Goal: Check status: Check status

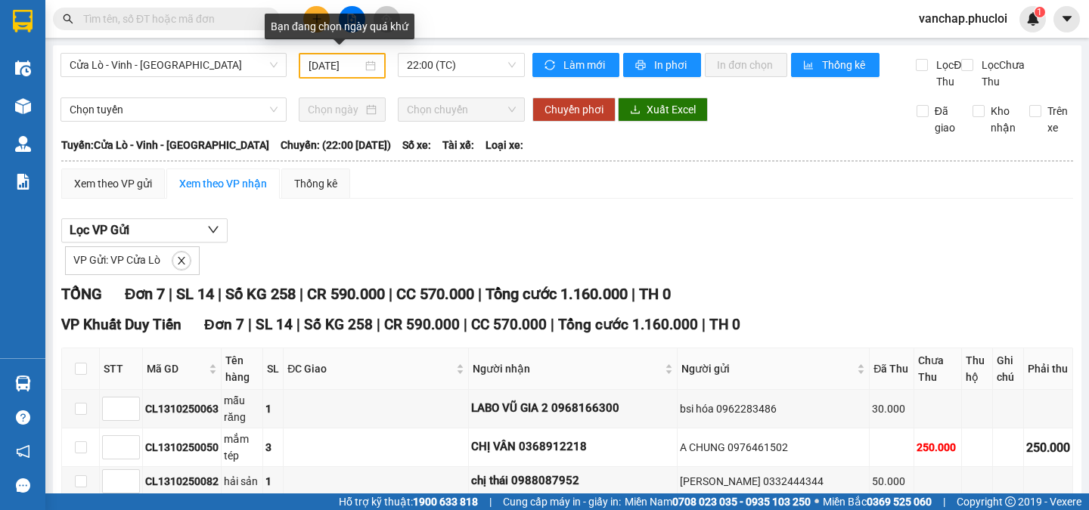
click at [366, 64] on div "[DATE]" at bounding box center [341, 65] width 67 height 17
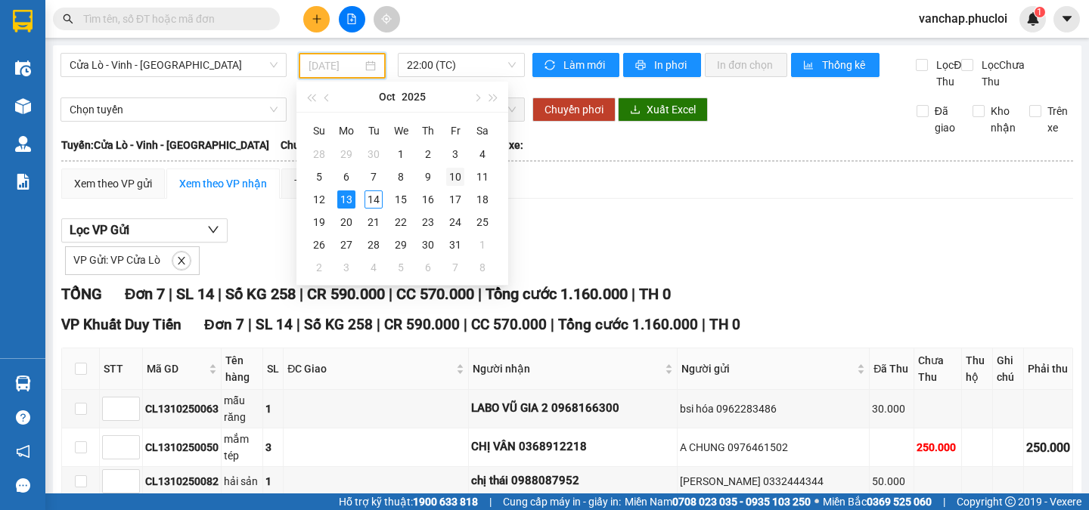
click at [457, 178] on div "10" at bounding box center [455, 177] width 18 height 18
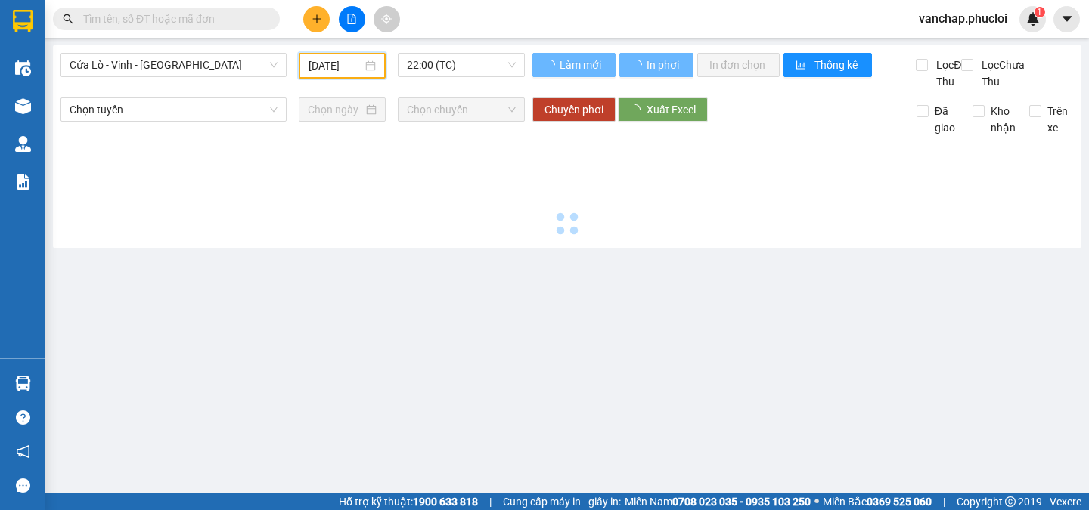
scroll to position [0, 0]
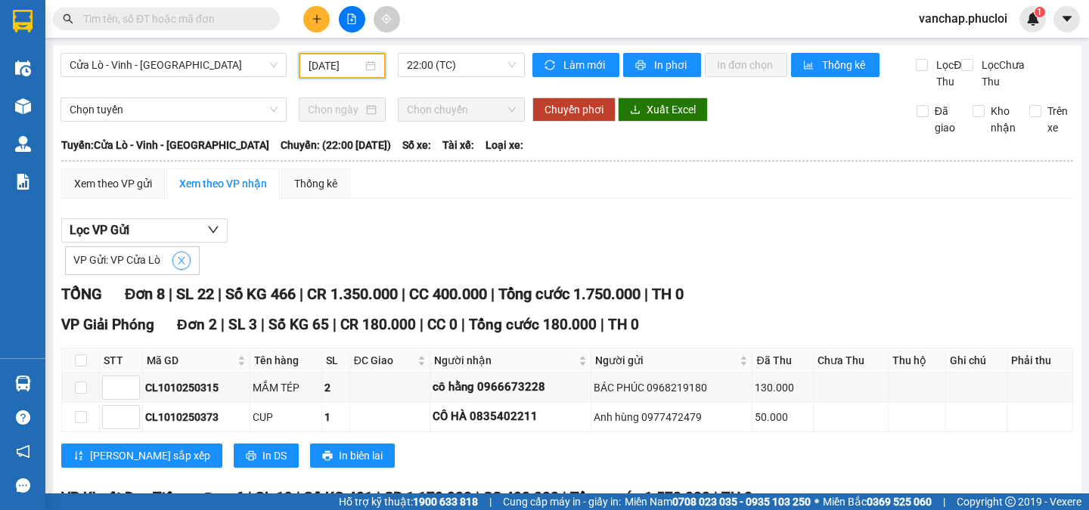
click at [179, 266] on icon "close" at bounding box center [181, 261] width 11 height 11
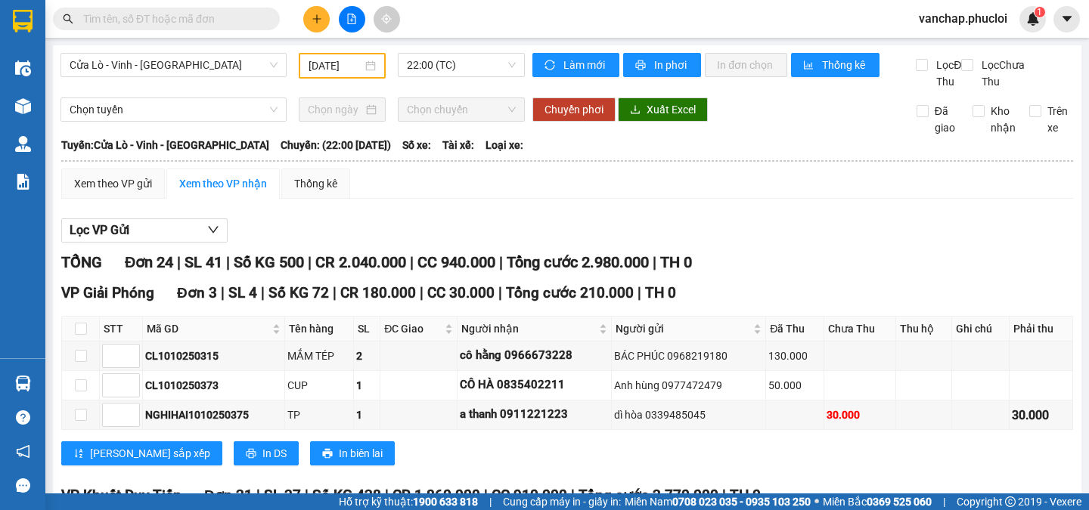
click at [369, 70] on div "[DATE]" at bounding box center [341, 65] width 67 height 17
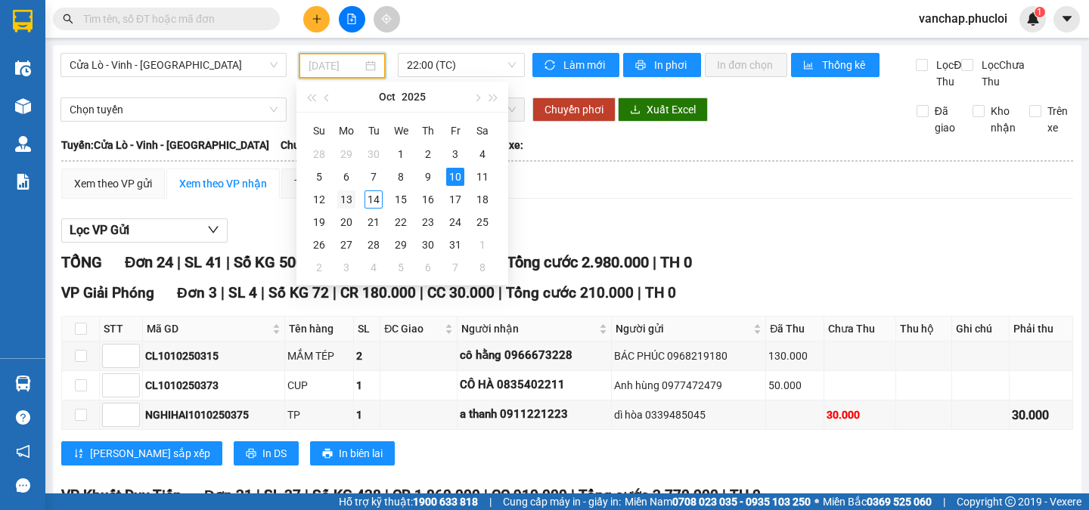
click at [352, 201] on div "13" at bounding box center [346, 200] width 18 height 18
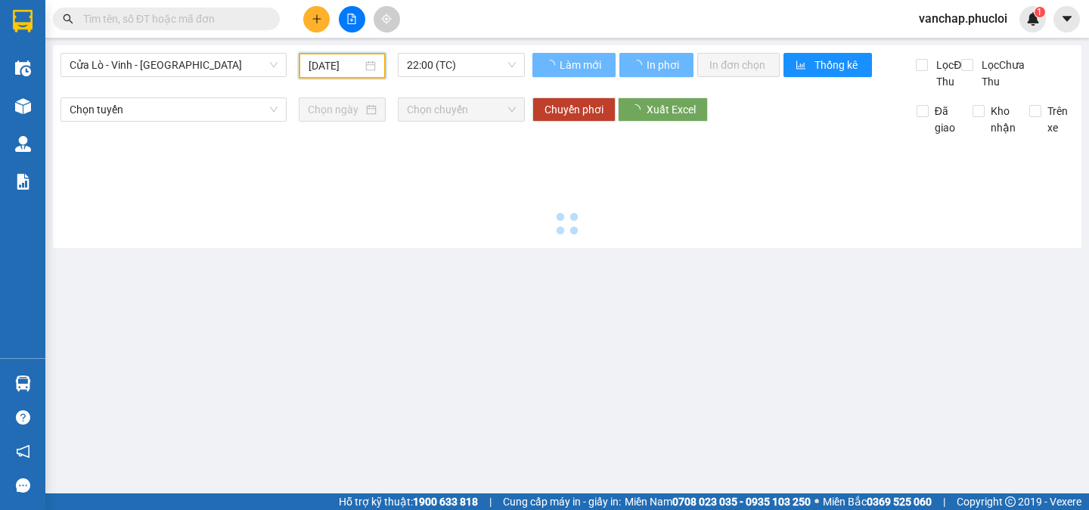
type input "[DATE]"
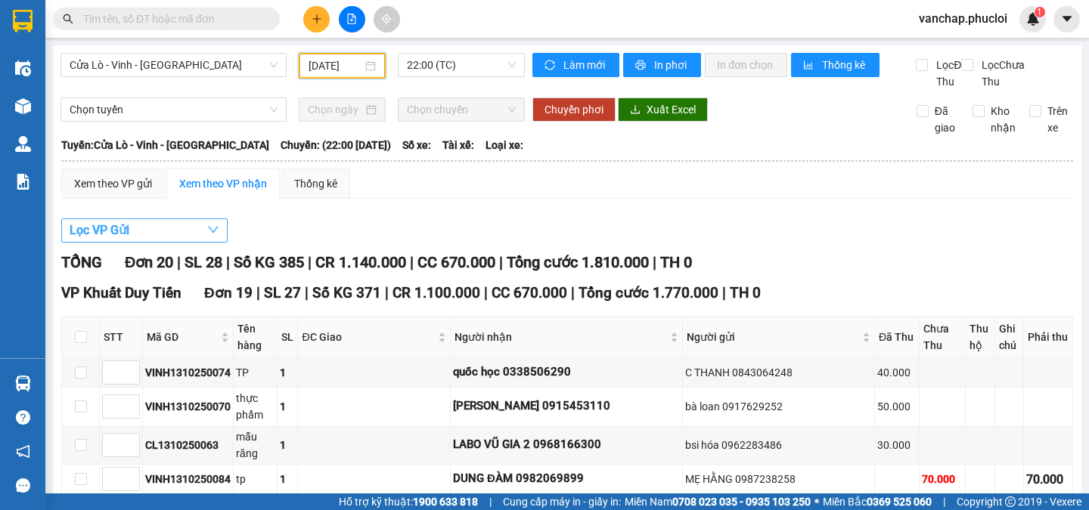
click at [156, 243] on button "Lọc VP Gửi" at bounding box center [144, 230] width 166 height 24
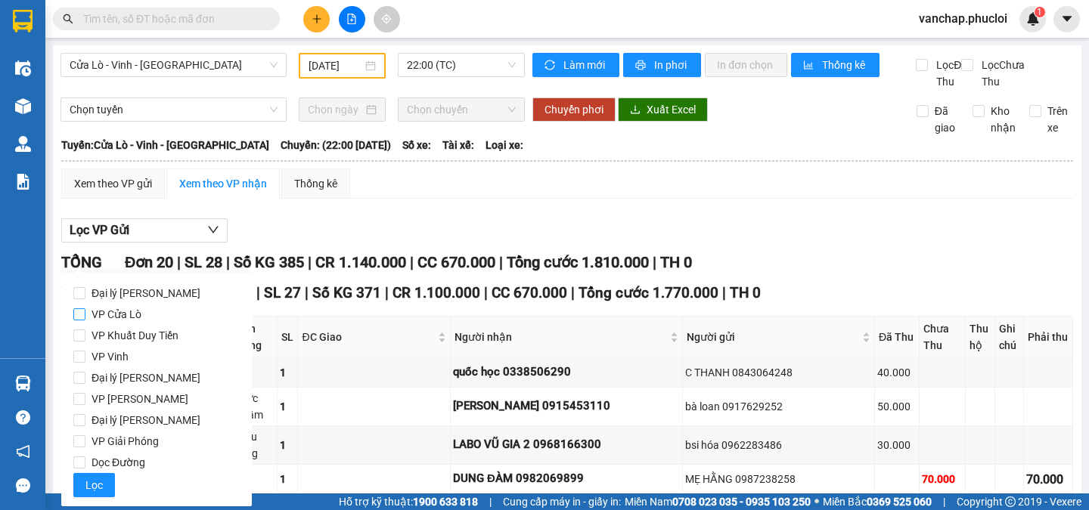
click at [76, 312] on input "VP Cửa Lò" at bounding box center [79, 314] width 12 height 12
checkbox input "true"
click at [82, 480] on button "Lọc" at bounding box center [94, 485] width 42 height 24
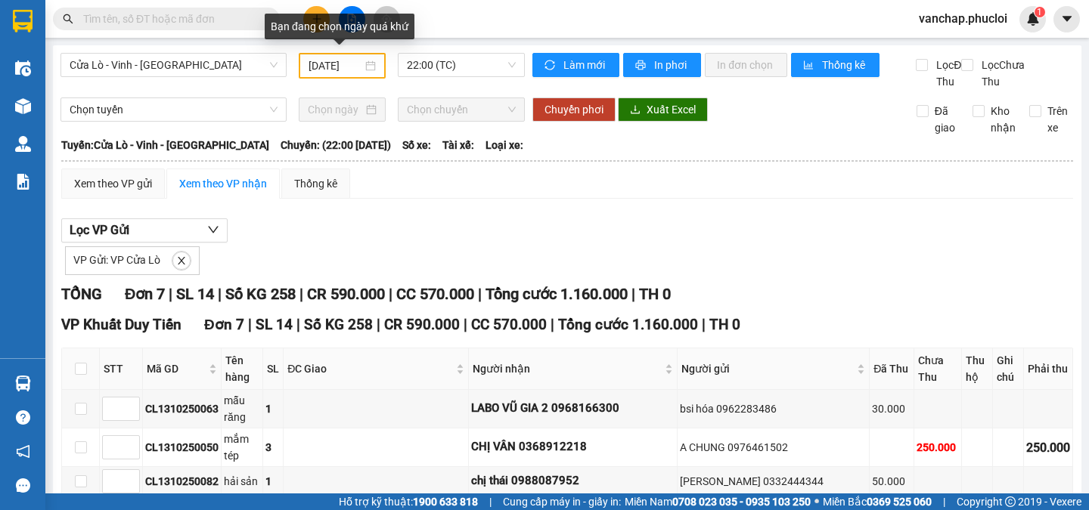
click at [361, 64] on div "[DATE]" at bounding box center [341, 65] width 67 height 17
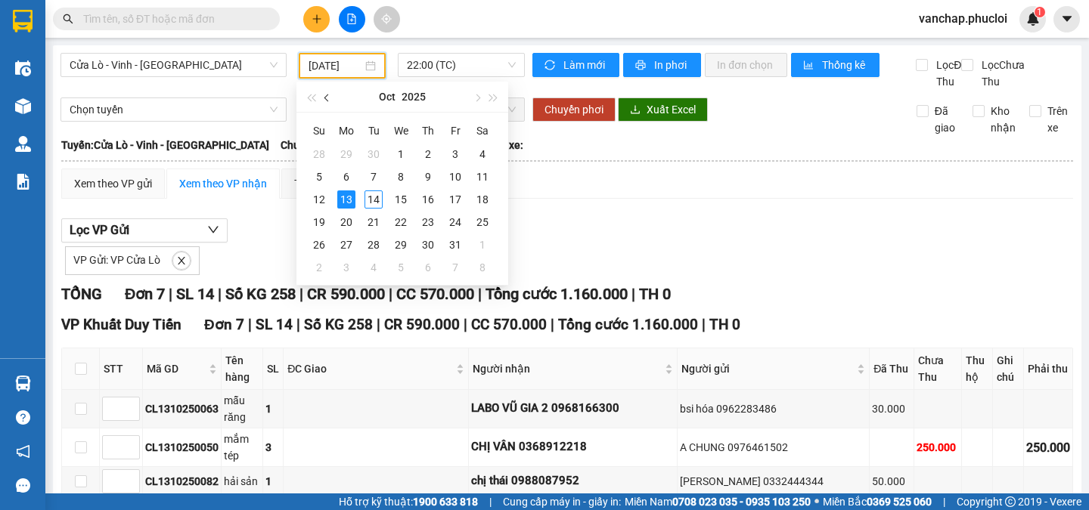
click at [333, 100] on button "button" at bounding box center [327, 97] width 17 height 30
click at [373, 243] on div "30" at bounding box center [373, 245] width 18 height 18
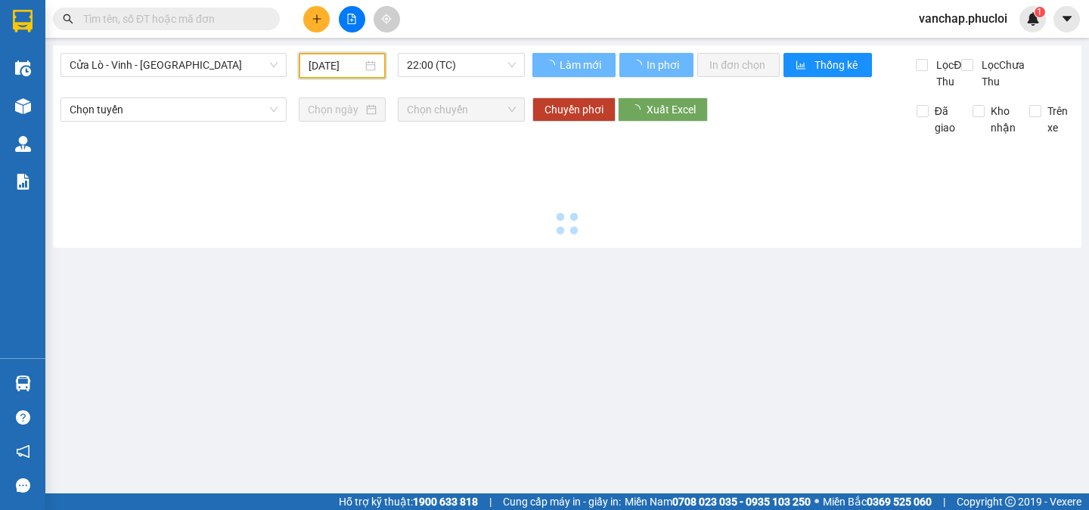
type input "[DATE]"
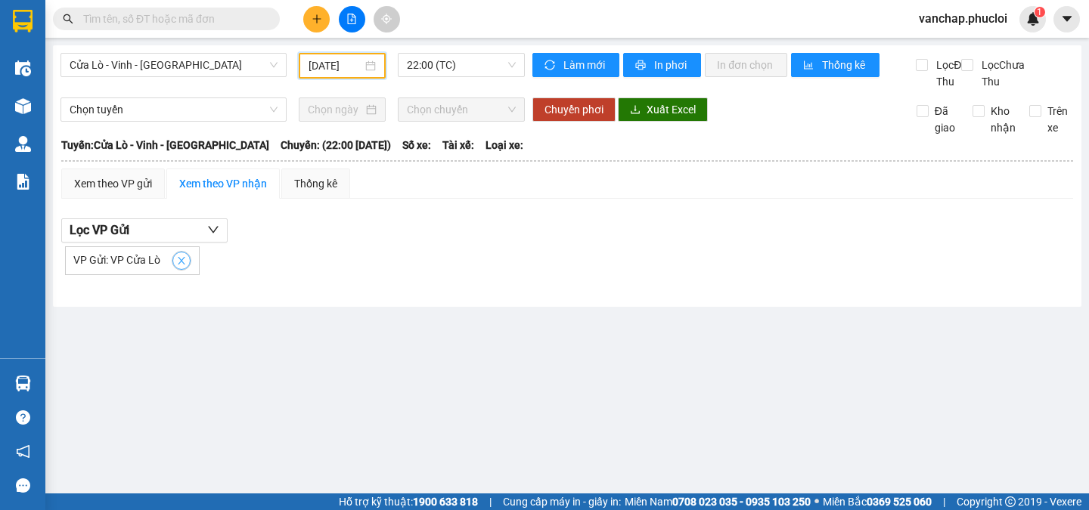
click at [183, 266] on icon "close" at bounding box center [181, 261] width 11 height 11
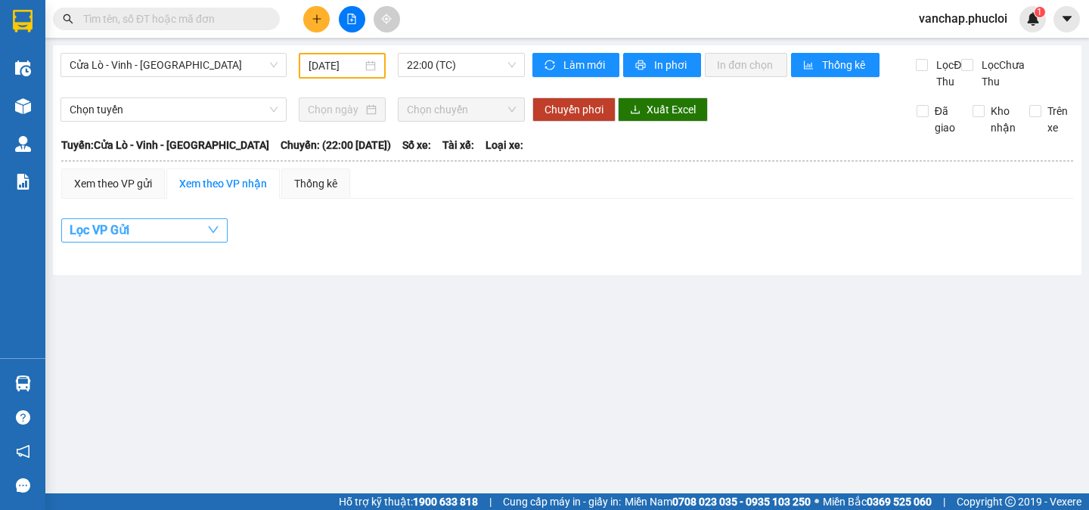
click at [144, 243] on button "Lọc VP Gửi" at bounding box center [144, 230] width 166 height 24
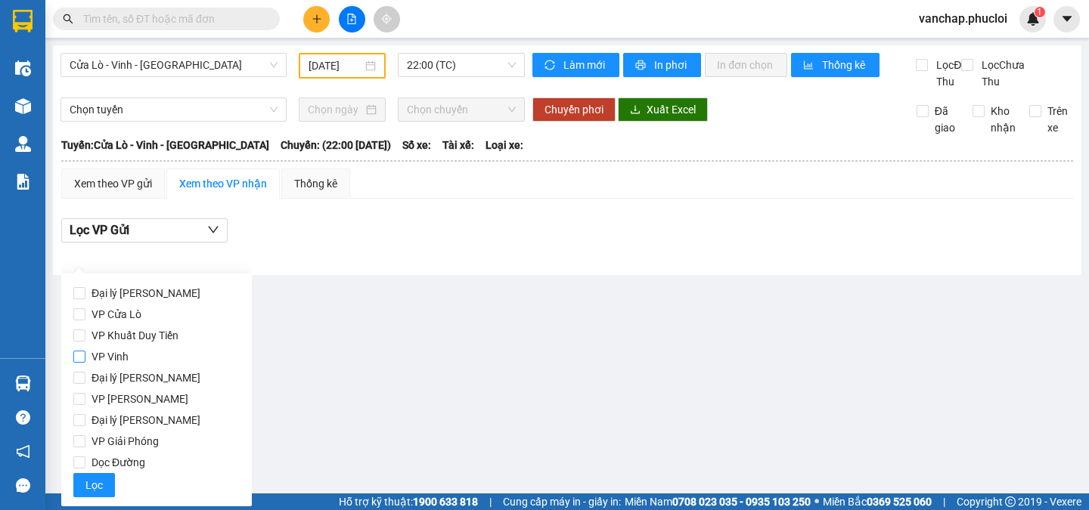
click at [77, 353] on input "VP Vinh" at bounding box center [79, 357] width 12 height 12
checkbox input "true"
click at [83, 485] on button "Lọc" at bounding box center [94, 485] width 42 height 24
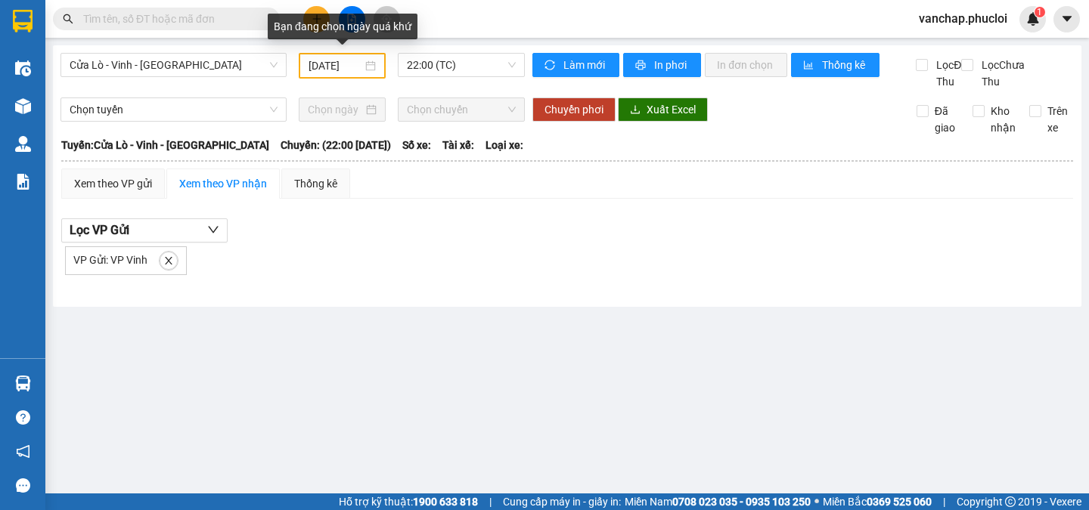
click at [374, 65] on div "[DATE]" at bounding box center [341, 65] width 67 height 17
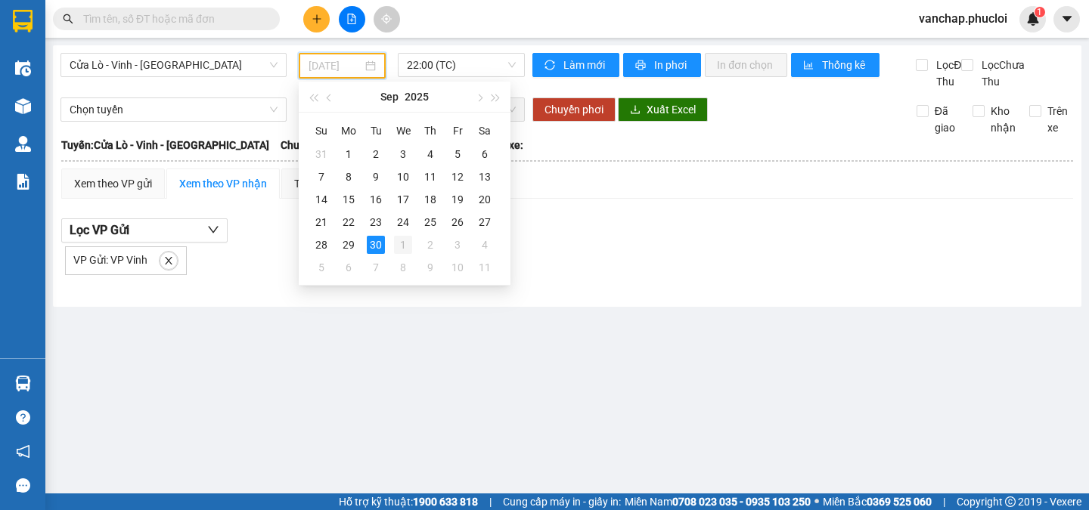
click at [402, 245] on div "1" at bounding box center [403, 245] width 18 height 18
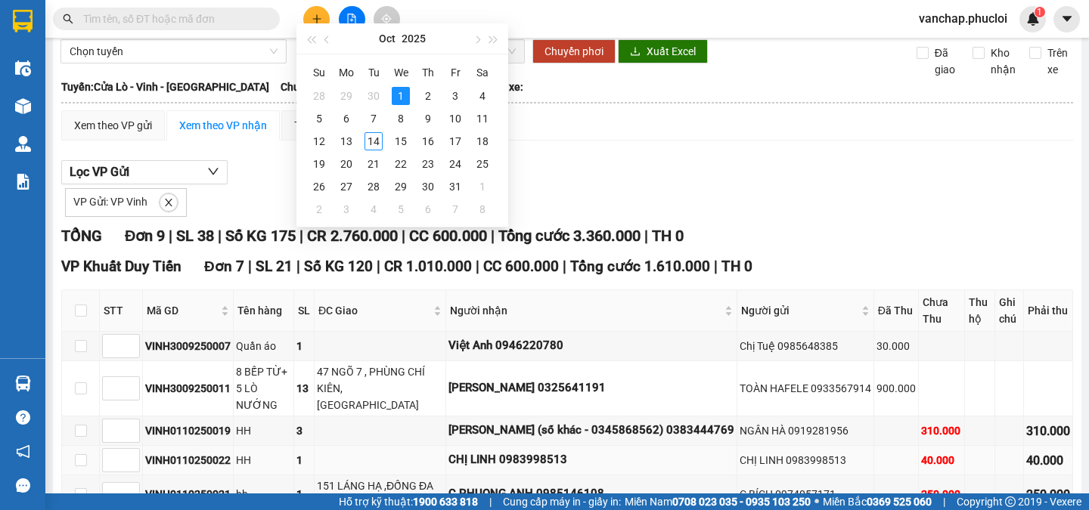
scroll to position [0, 7]
type input "[DATE]"
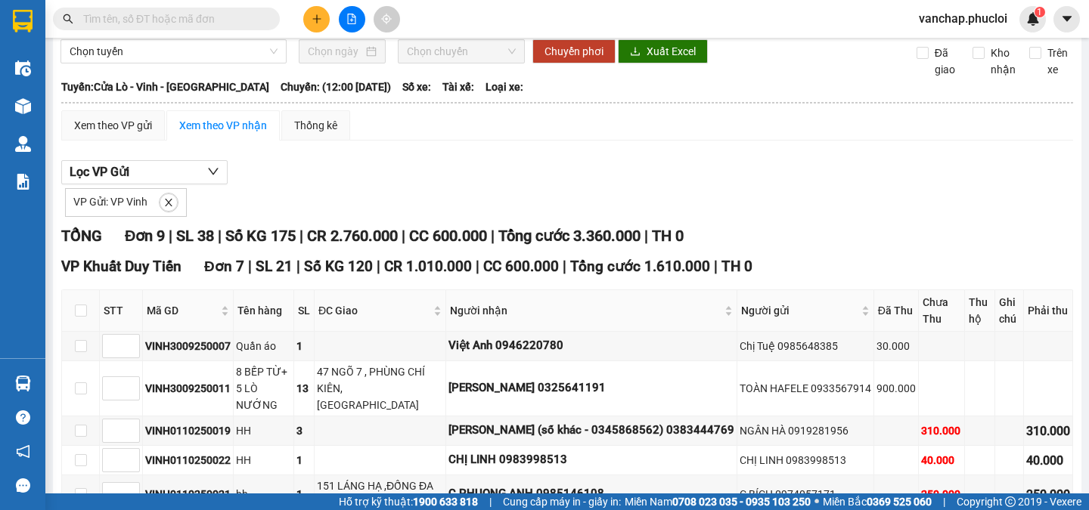
scroll to position [0, 0]
drag, startPoint x: 714, startPoint y: 185, endPoint x: 713, endPoint y: 194, distance: 8.4
click at [714, 187] on div "Lọc VP Gửi VP Gửi: VP Vinh" at bounding box center [567, 188] width 1012 height 57
